Goal: Task Accomplishment & Management: Use online tool/utility

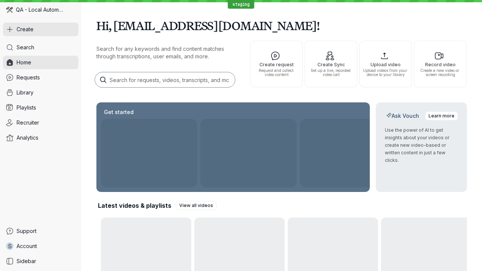
click at [41, 29] on button "Create" at bounding box center [40, 30] width 75 height 14
